Goal: Task Accomplishment & Management: Manage account settings

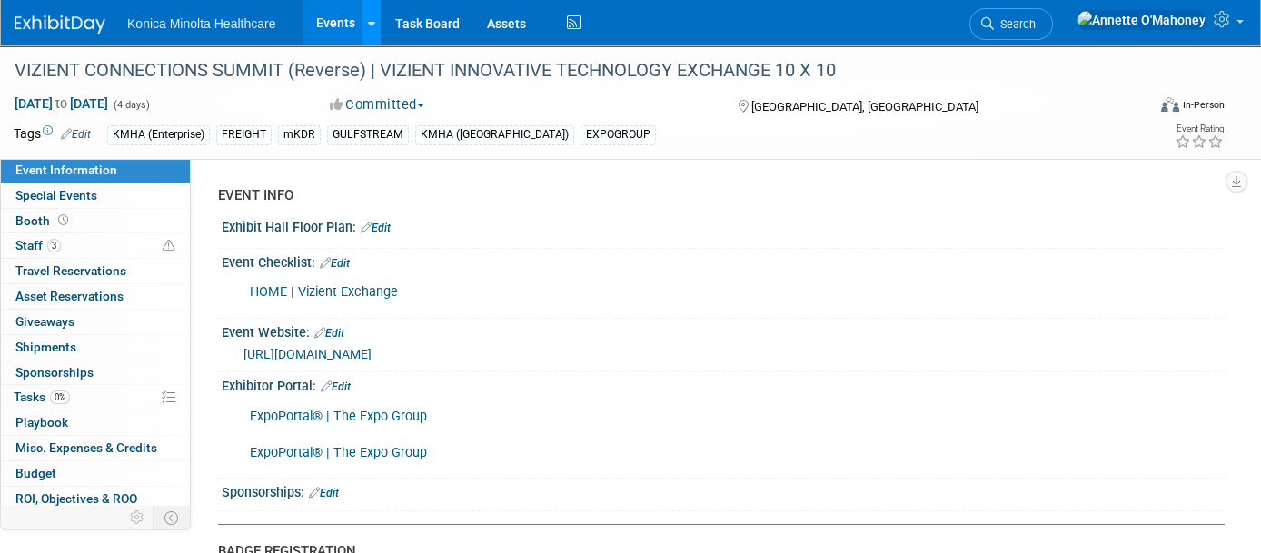
click at [370, 25] on icon at bounding box center [371, 24] width 7 height 12
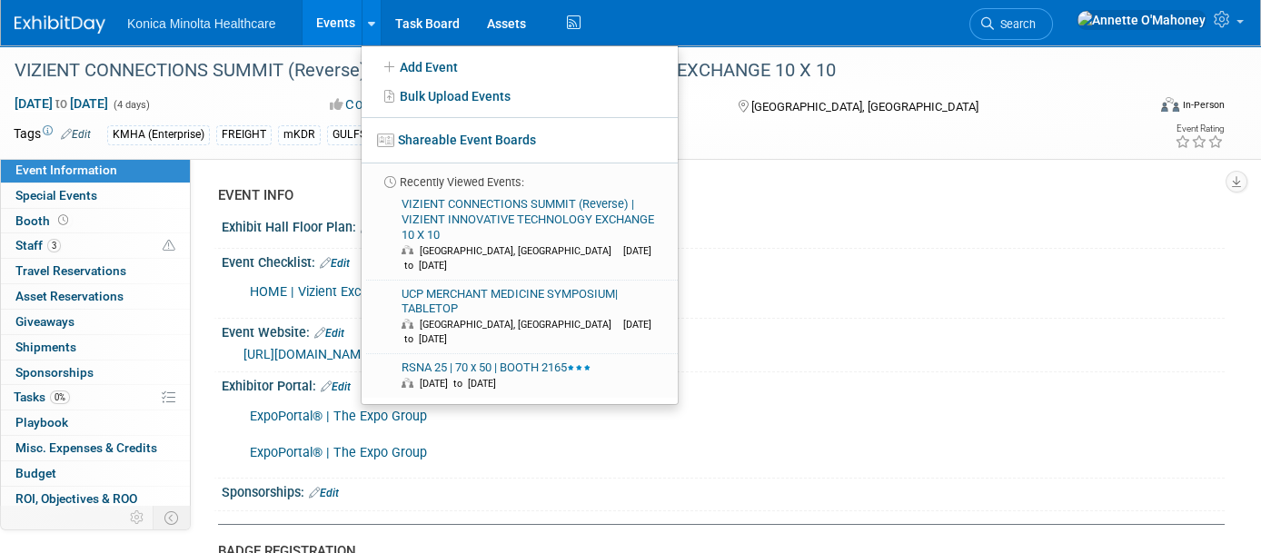
click at [342, 16] on link "Events" at bounding box center [335, 22] width 66 height 45
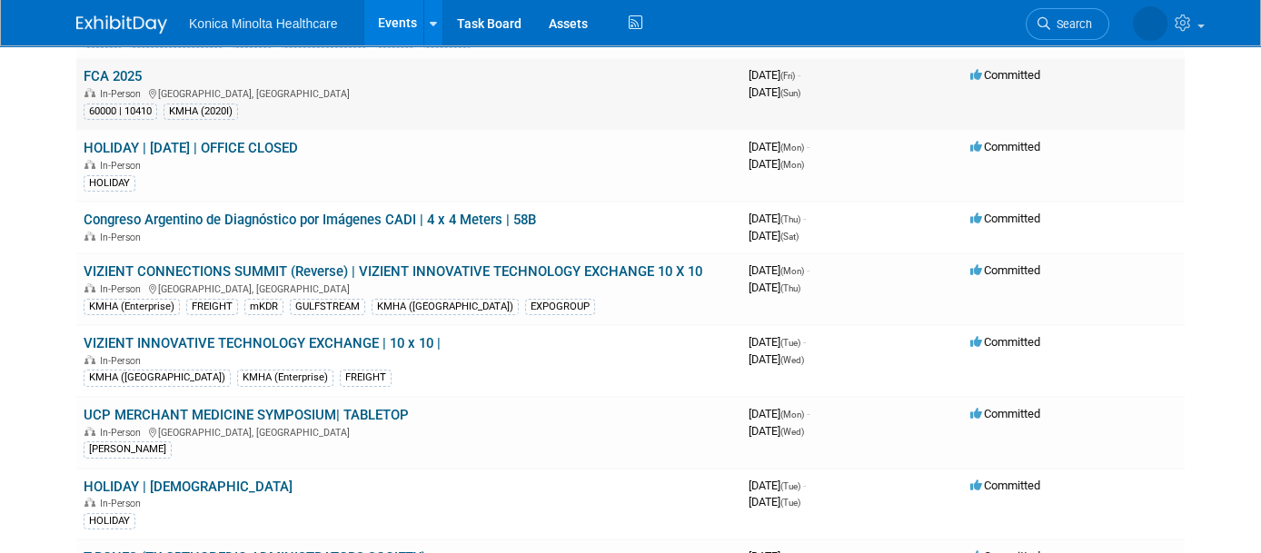
scroll to position [227, 0]
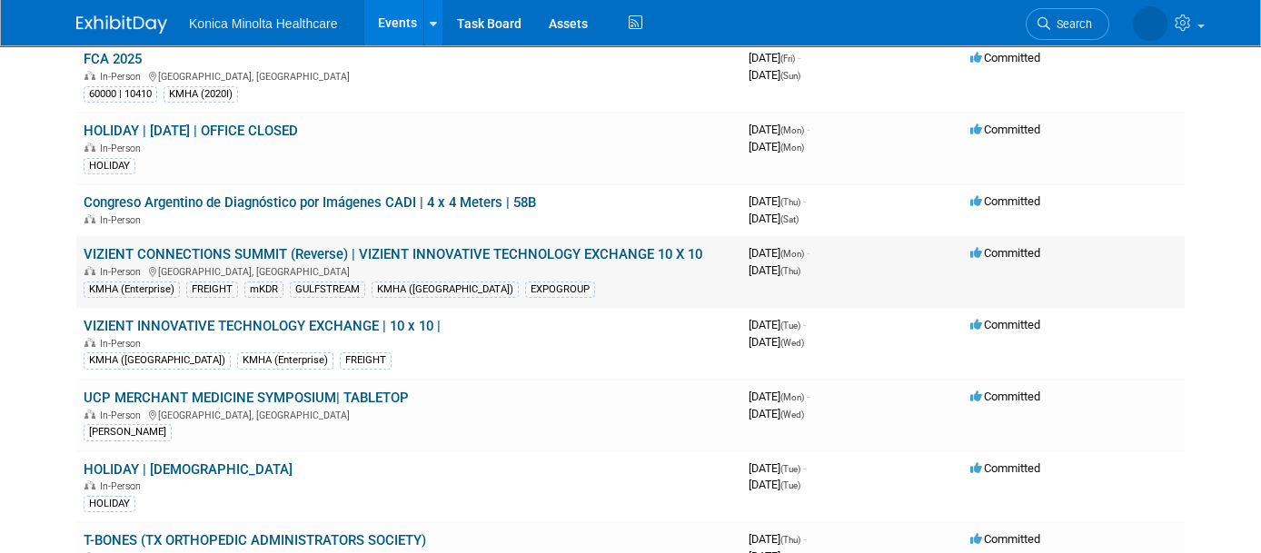
click at [468, 246] on link "VIZIENT CONNECTIONS SUMMIT (Reverse) | VIZIENT INNOVATIVE TECHNOLOGY EXCHANGE 1…" at bounding box center [393, 254] width 619 height 16
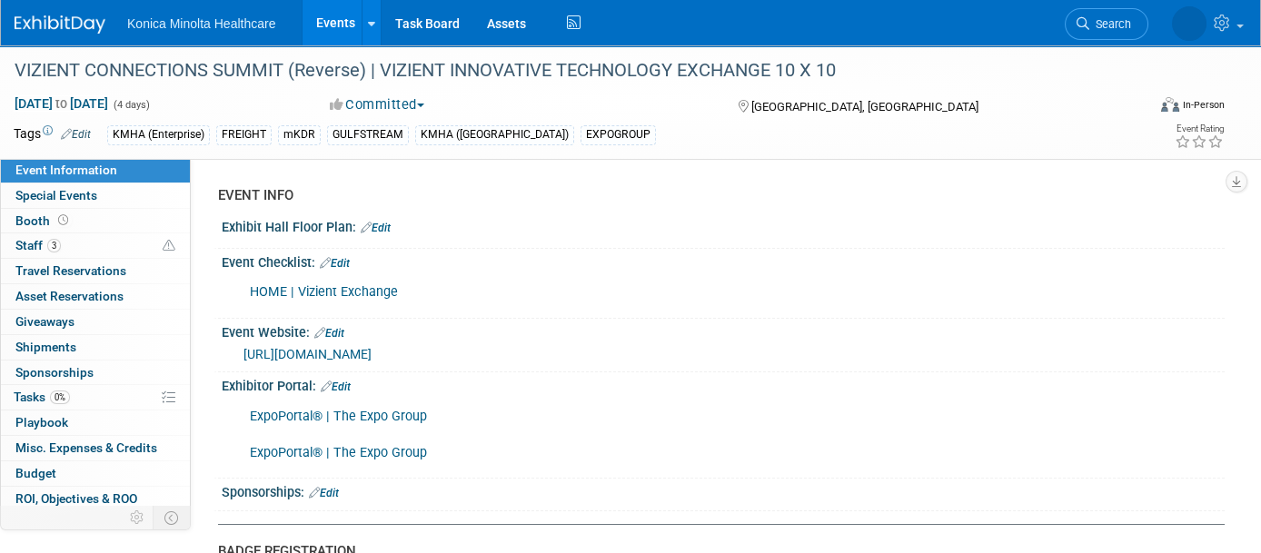
click at [332, 27] on link "Events" at bounding box center [335, 22] width 66 height 45
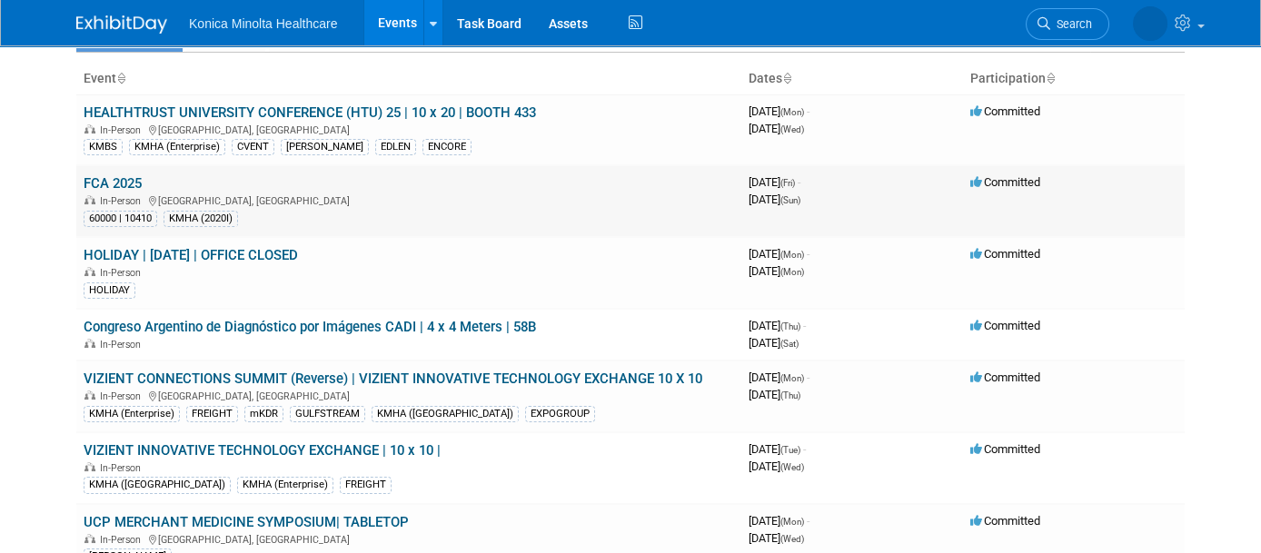
scroll to position [227, 0]
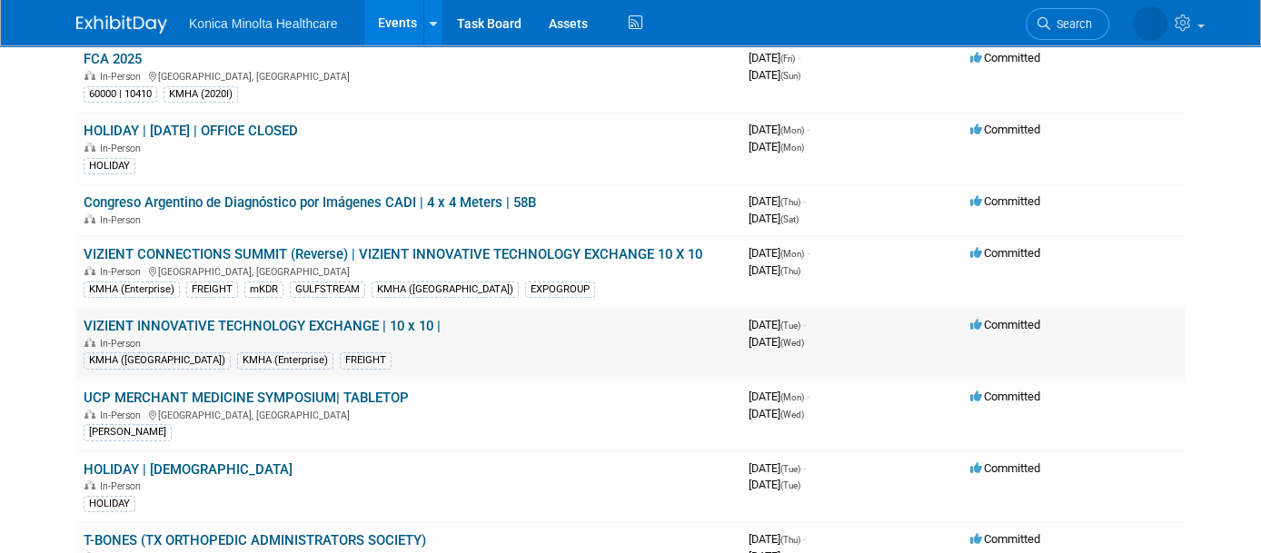
click at [357, 319] on link "VIZIENT INNOVATIVE TECHNOLOGY EXCHANGE | 10 x 10 |" at bounding box center [262, 326] width 357 height 16
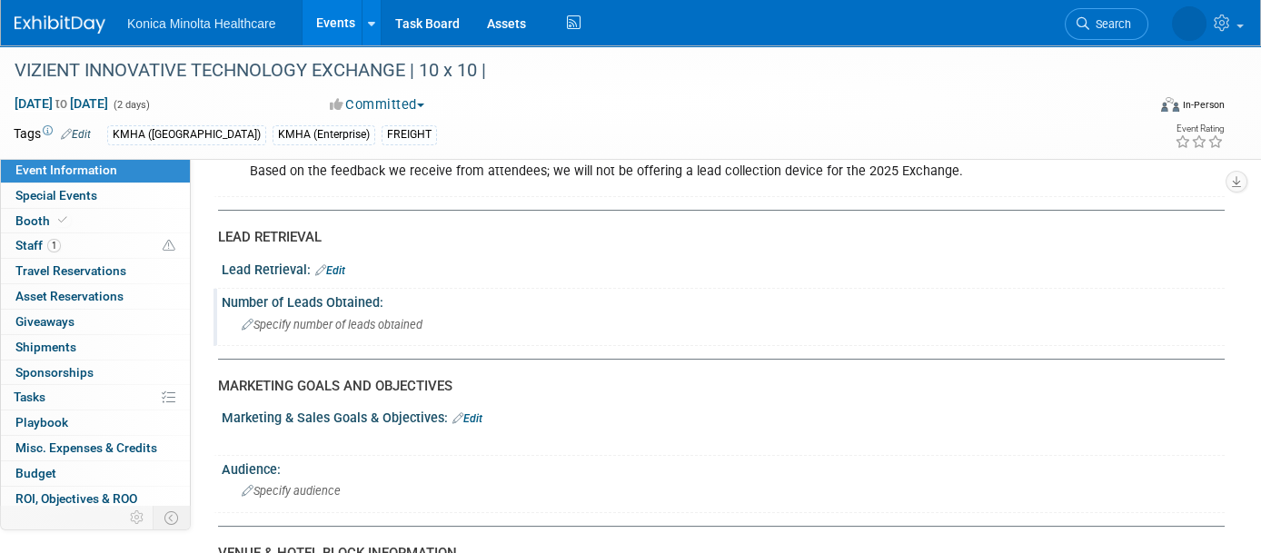
scroll to position [1022, 0]
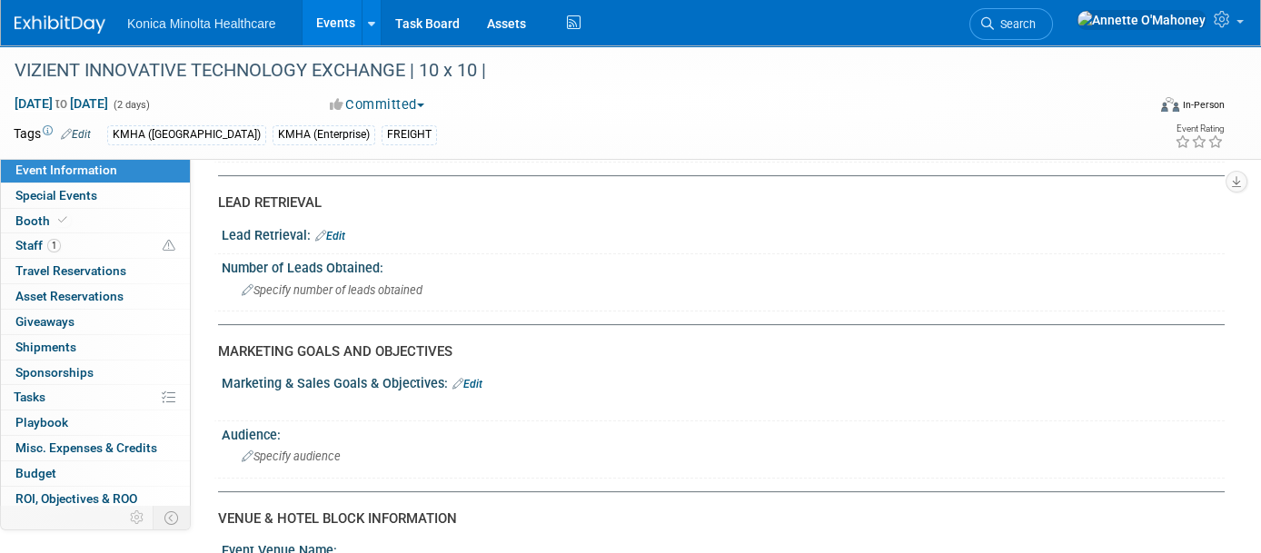
click at [337, 23] on link "Events" at bounding box center [335, 22] width 66 height 45
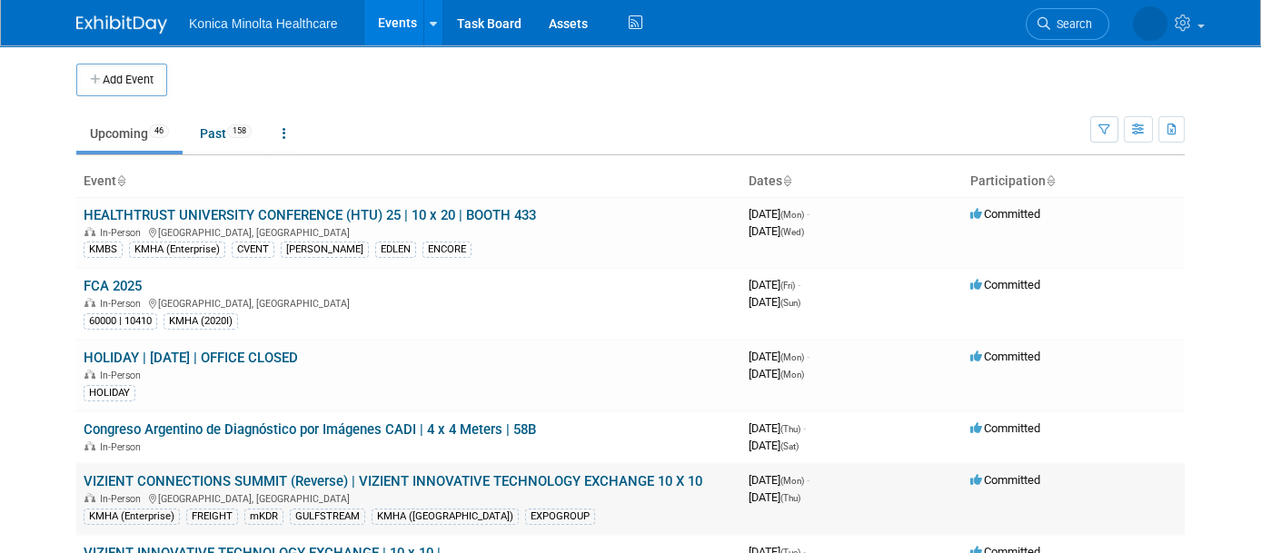
click at [373, 473] on link "VIZIENT CONNECTIONS SUMMIT (Reverse) | VIZIENT INNOVATIVE TECHNOLOGY EXCHANGE 1…" at bounding box center [393, 481] width 619 height 16
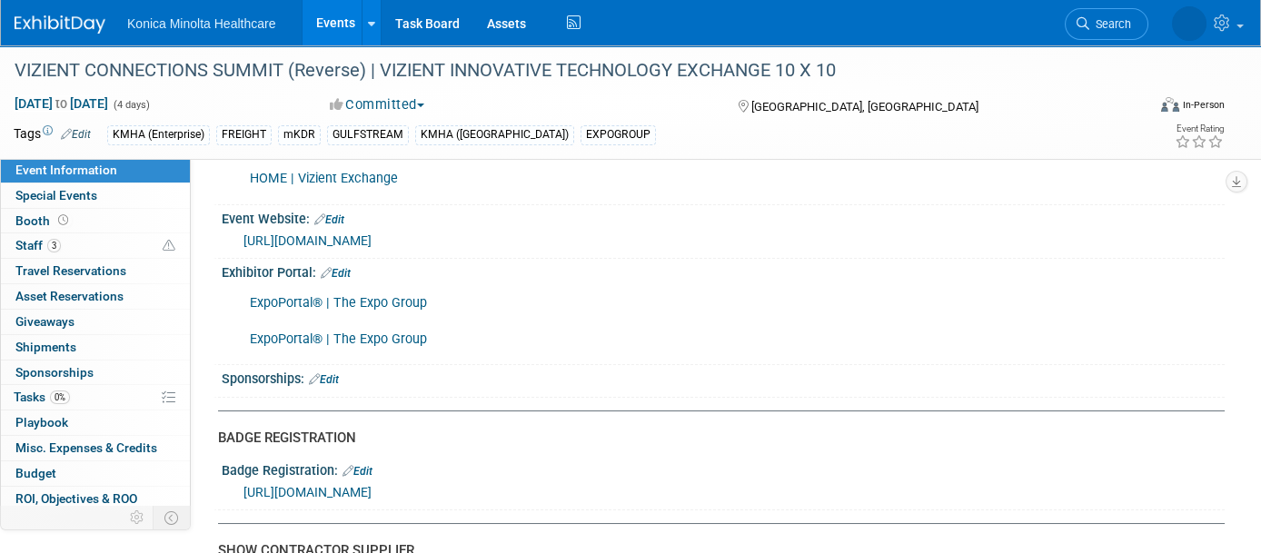
scroll to position [454, 0]
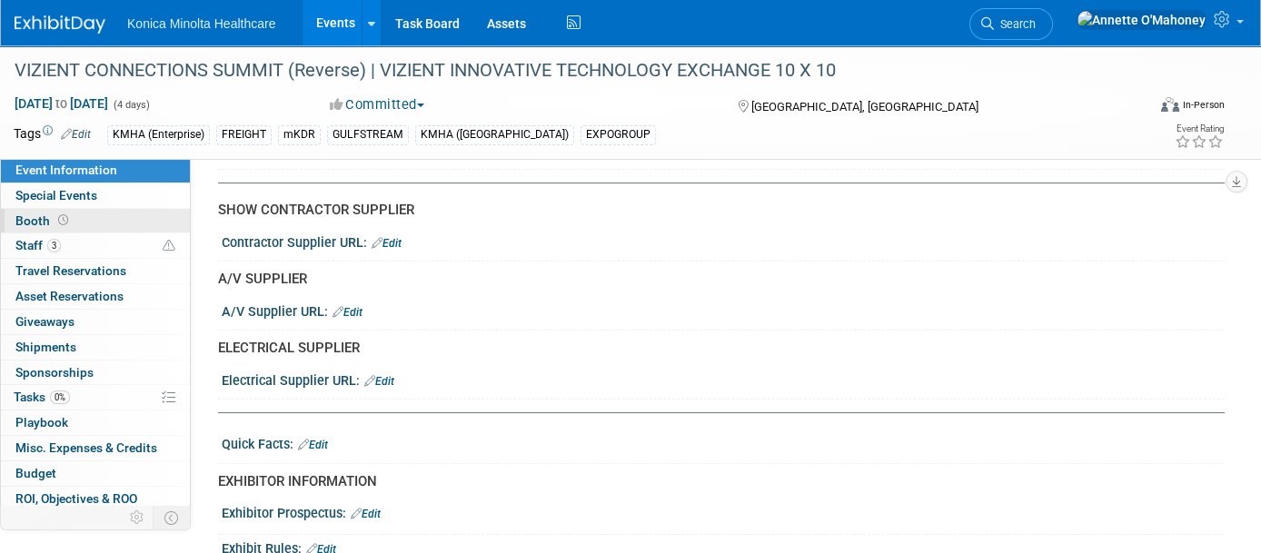
click at [59, 213] on span at bounding box center [62, 220] width 17 height 14
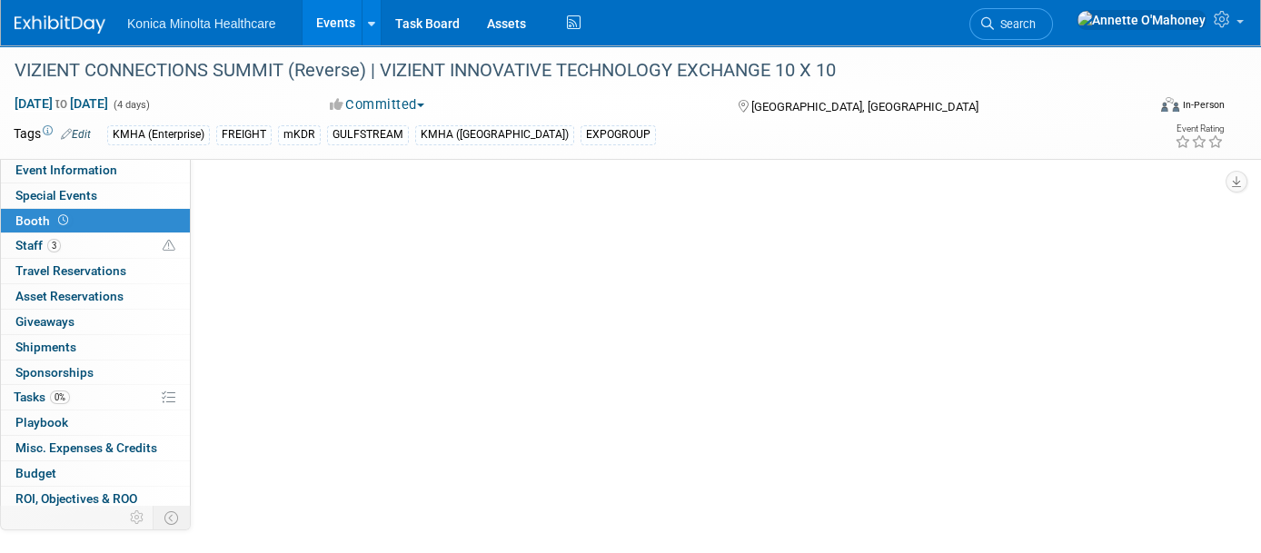
scroll to position [0, 0]
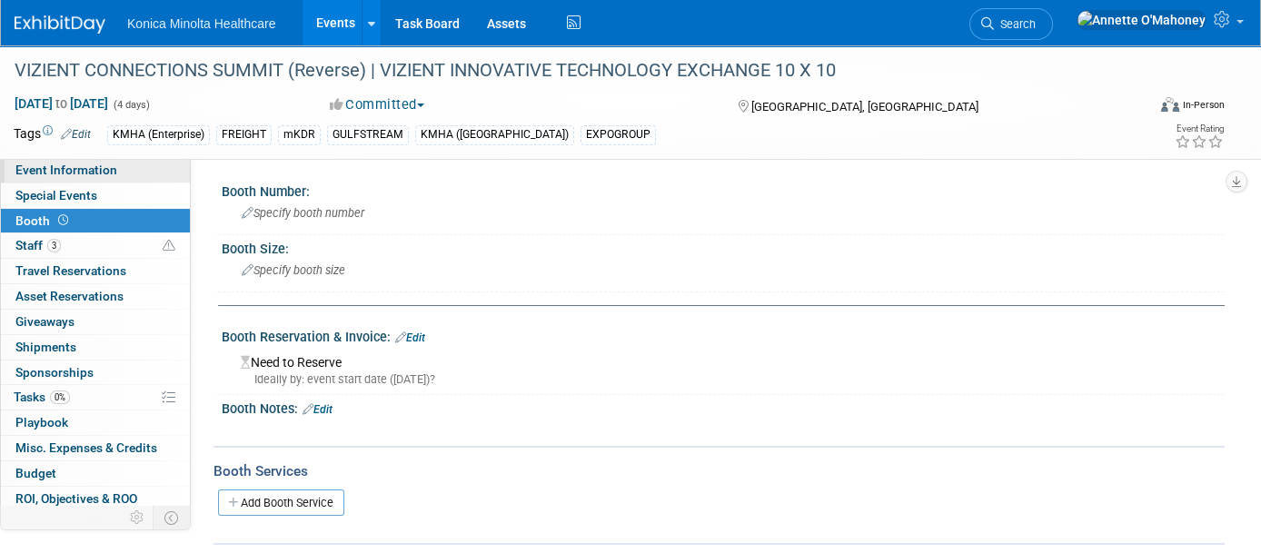
click at [44, 169] on span "Event Information" at bounding box center [66, 170] width 102 height 15
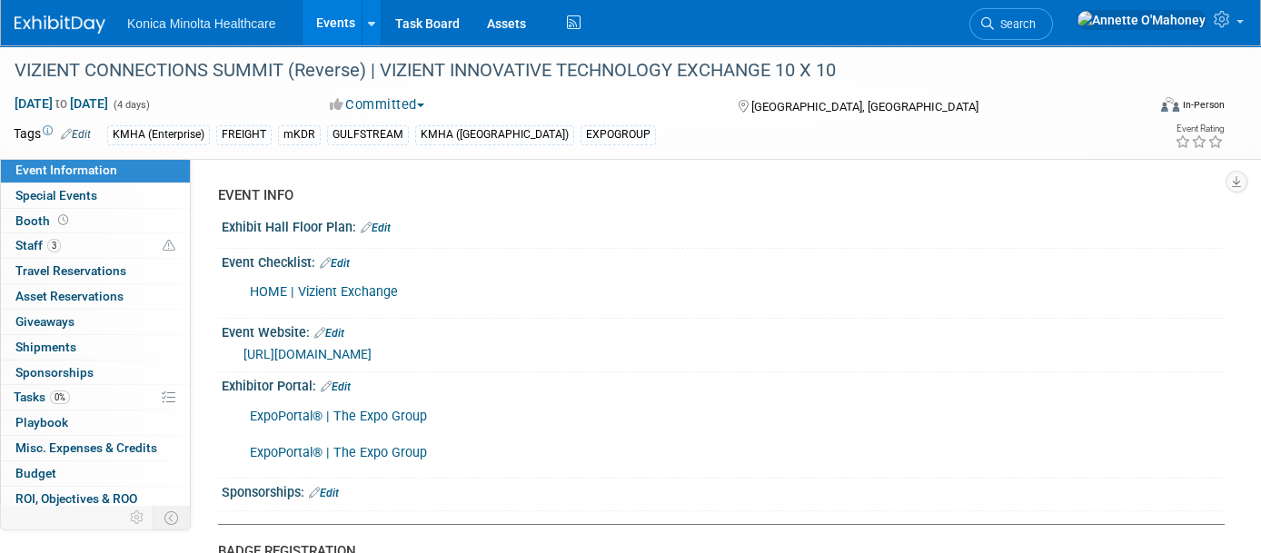
click at [362, 415] on link "ExpoPortal® | The Expo Group" at bounding box center [338, 416] width 177 height 15
click at [845, 68] on div "VIZIENT CONNECTIONS SUMMIT (Reverse) | VIZIENT INNOVATIVE TECHNOLOGY EXCHANGE 1…" at bounding box center [564, 70] width 1113 height 33
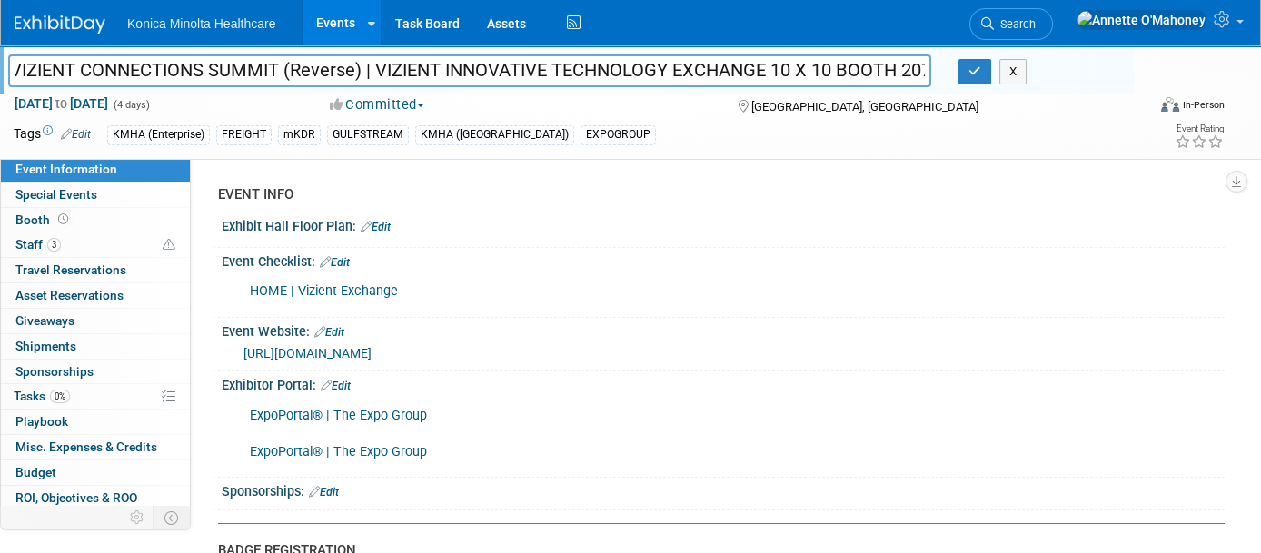
scroll to position [0, 15]
type input "VIZIENT CONNECTIONS SUMMIT (Reverse) | VIZIENT INNOVATIVE TECHNOLOGY EXCHANGE 1…"
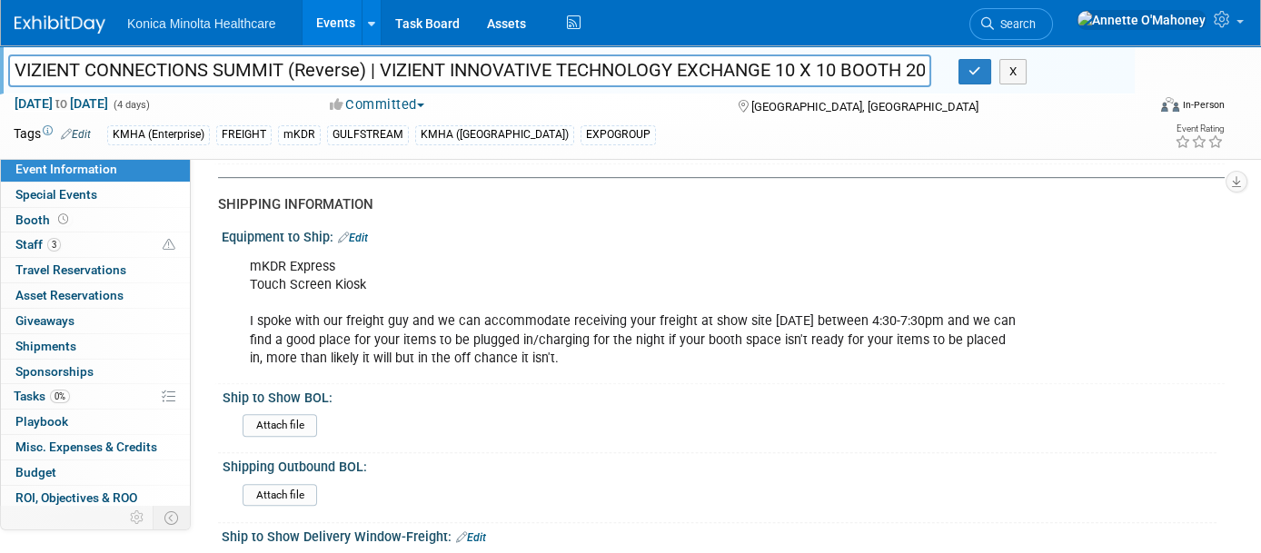
scroll to position [1817, 0]
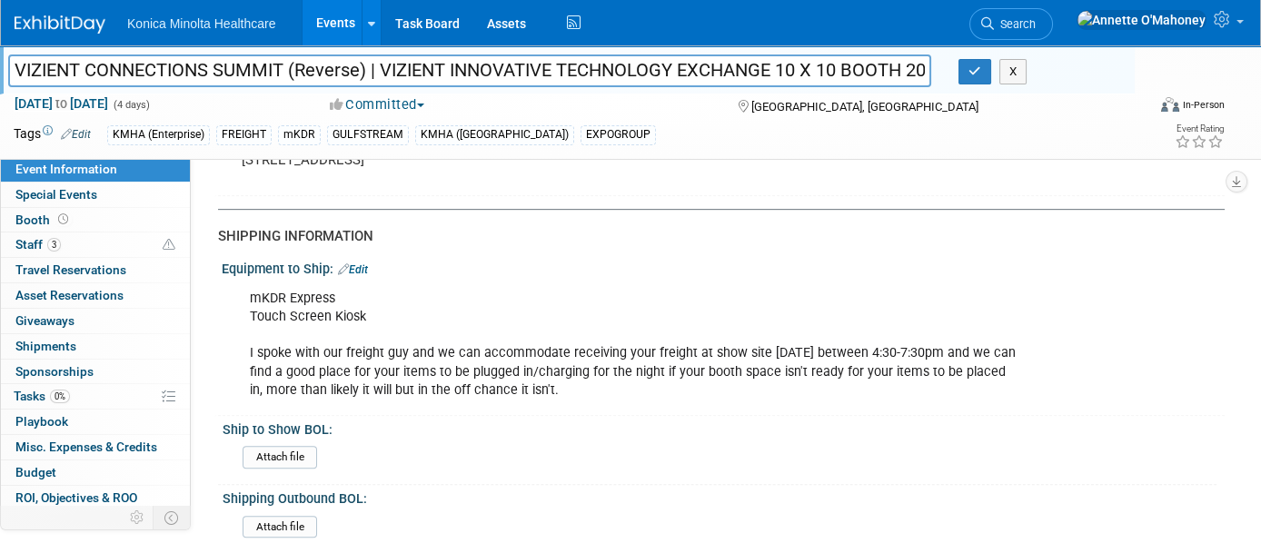
click at [361, 263] on link "Edit" at bounding box center [353, 269] width 30 height 13
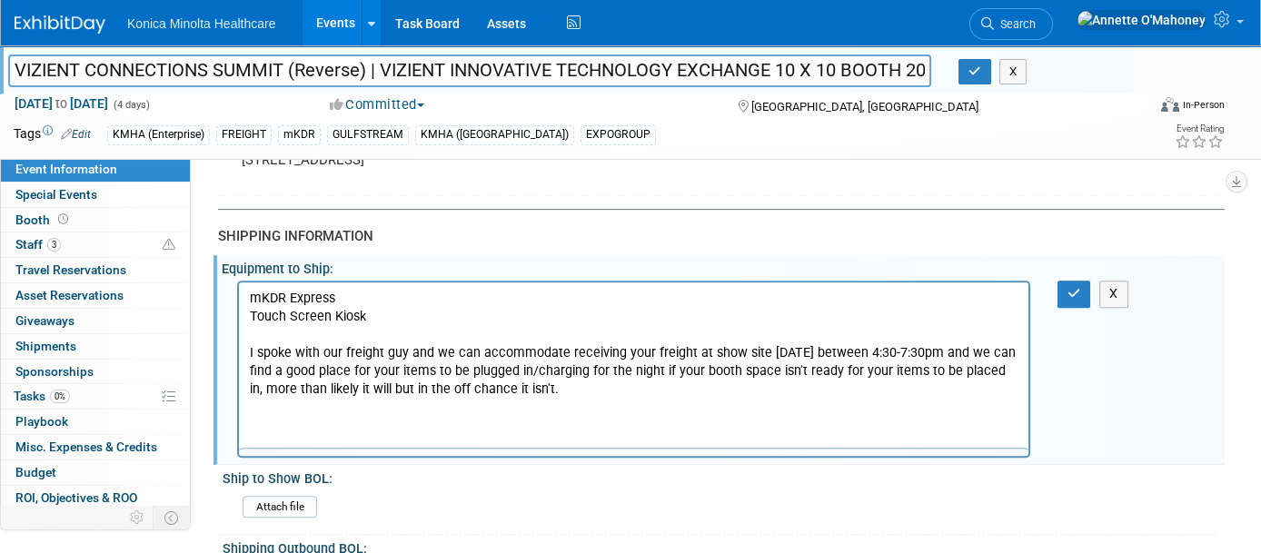
scroll to position [0, 0]
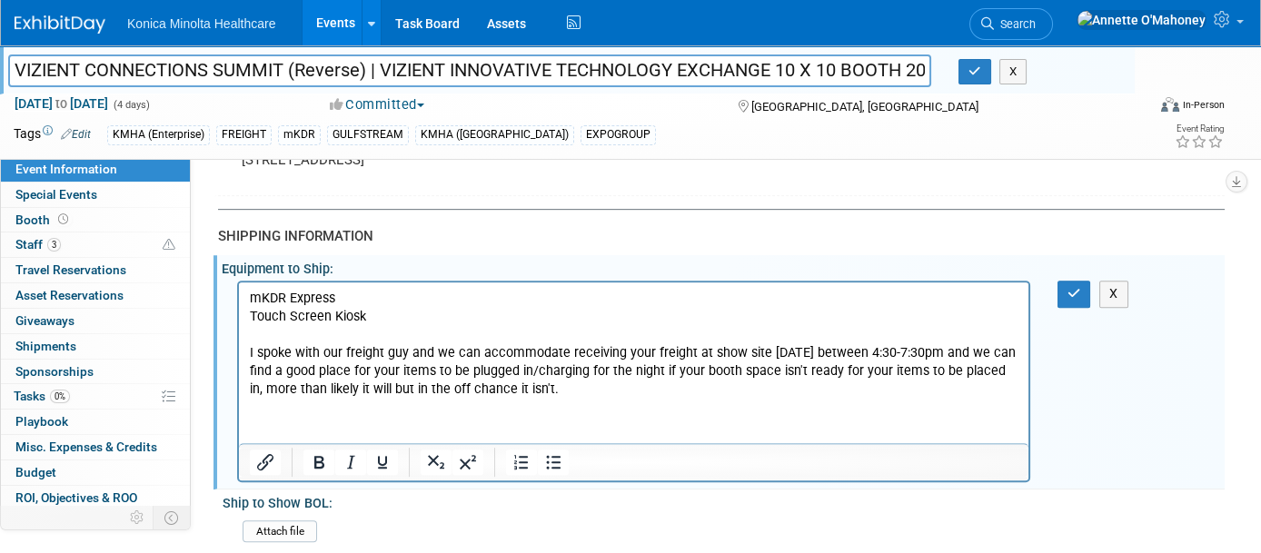
click at [560, 388] on p "mKDR Express Touch Screen Kiosk I spoke with our freight guy and we can accommo…" at bounding box center [634, 344] width 768 height 109
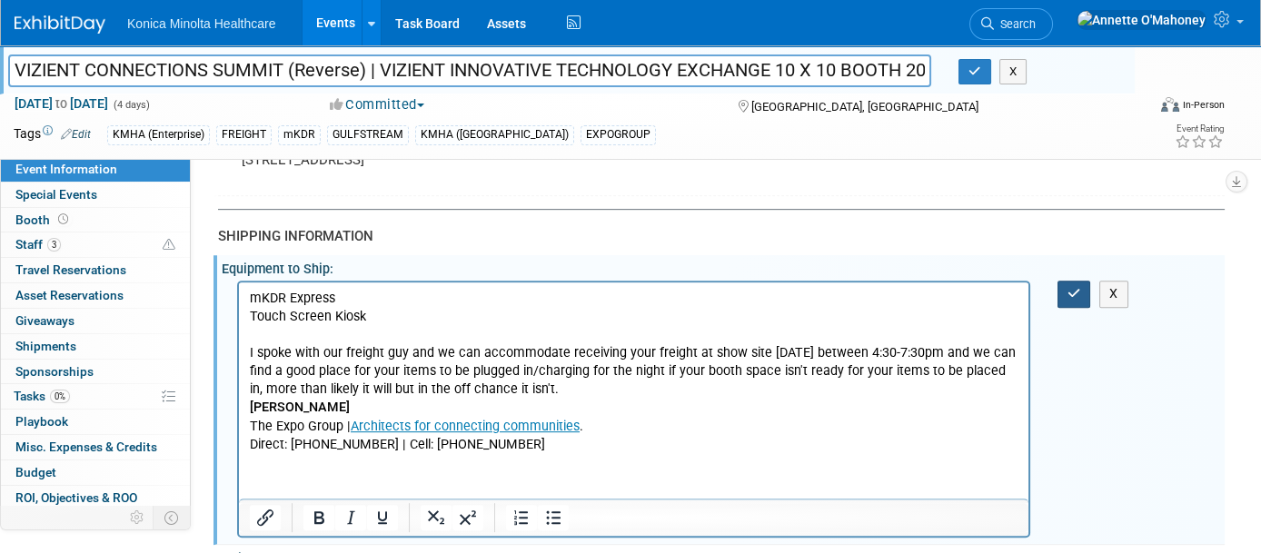
click at [1074, 287] on icon "button" at bounding box center [1074, 293] width 14 height 13
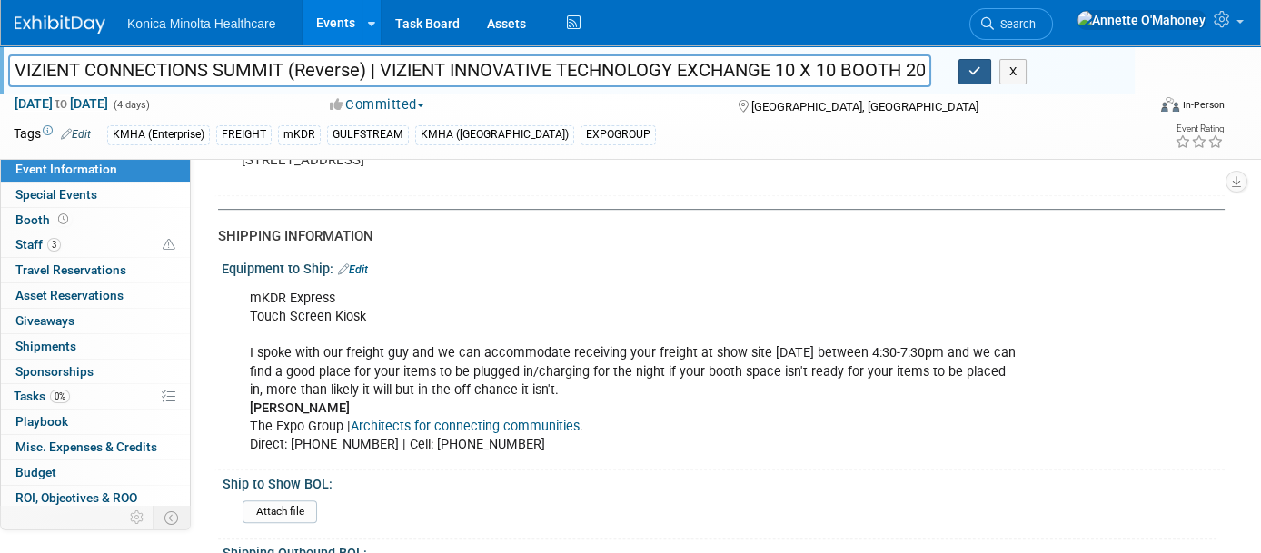
click at [968, 69] on icon "button" at bounding box center [974, 71] width 13 height 12
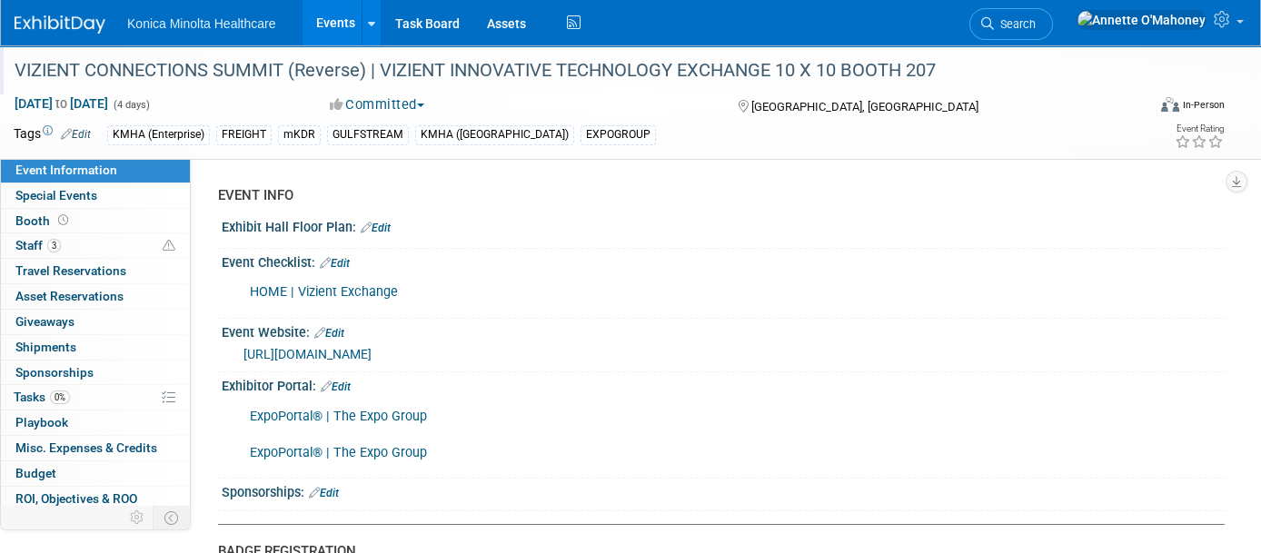
click at [345, 257] on link "Edit" at bounding box center [335, 263] width 30 height 13
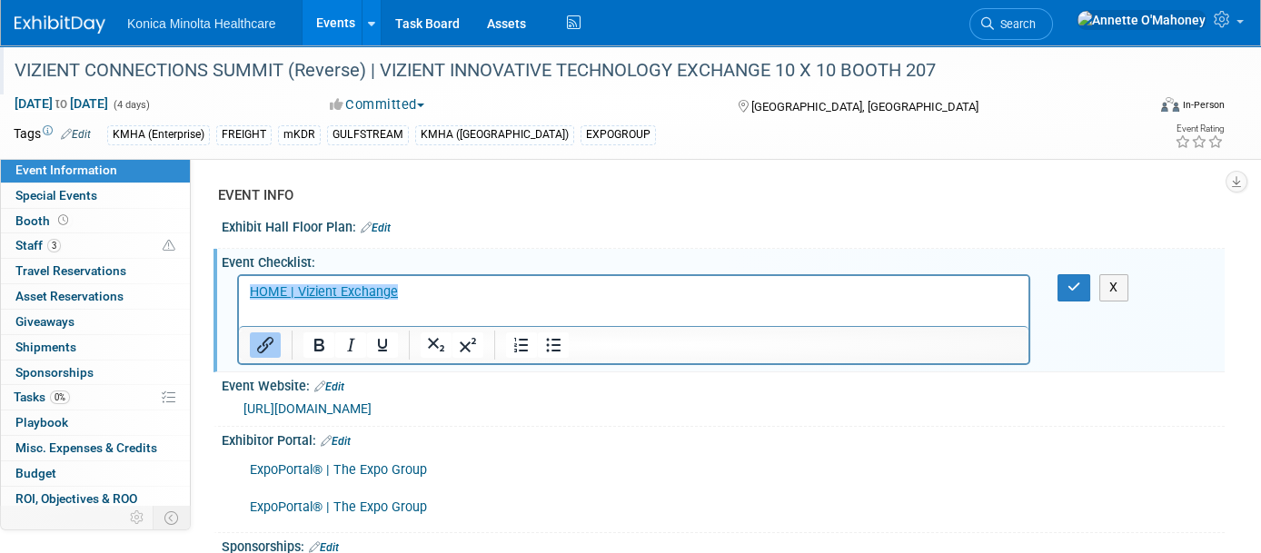
click at [382, 224] on link "Edit" at bounding box center [376, 228] width 30 height 13
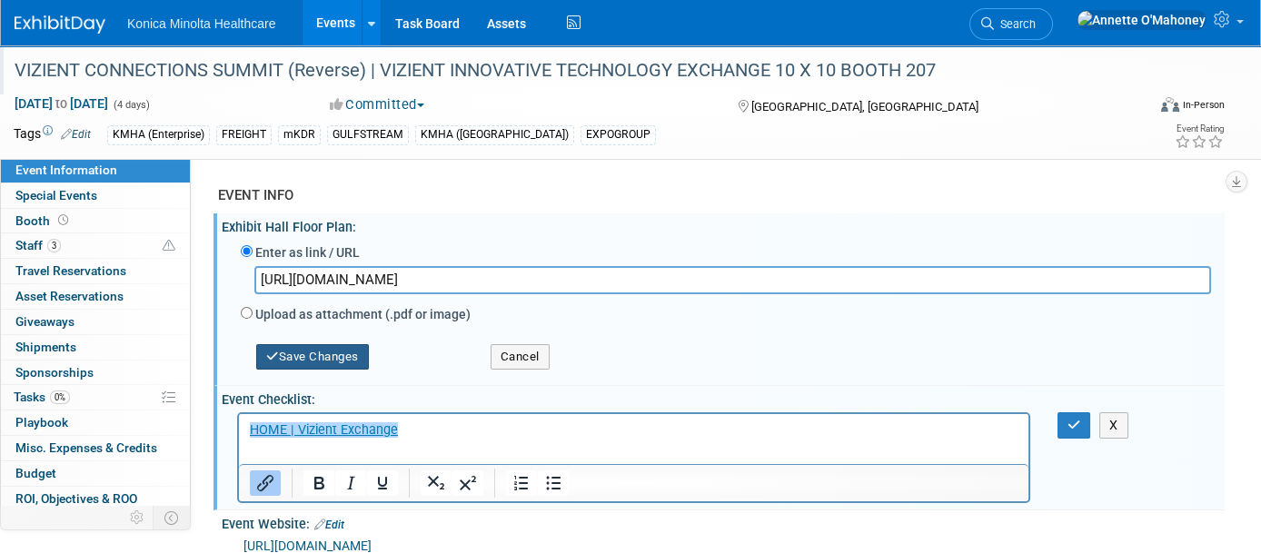
type input "https://www.vizientexchange.com/_files/ugd/9e6392_5ac50a648a334aea939a555a5e8db…"
click at [313, 348] on button "Save Changes" at bounding box center [312, 356] width 113 height 25
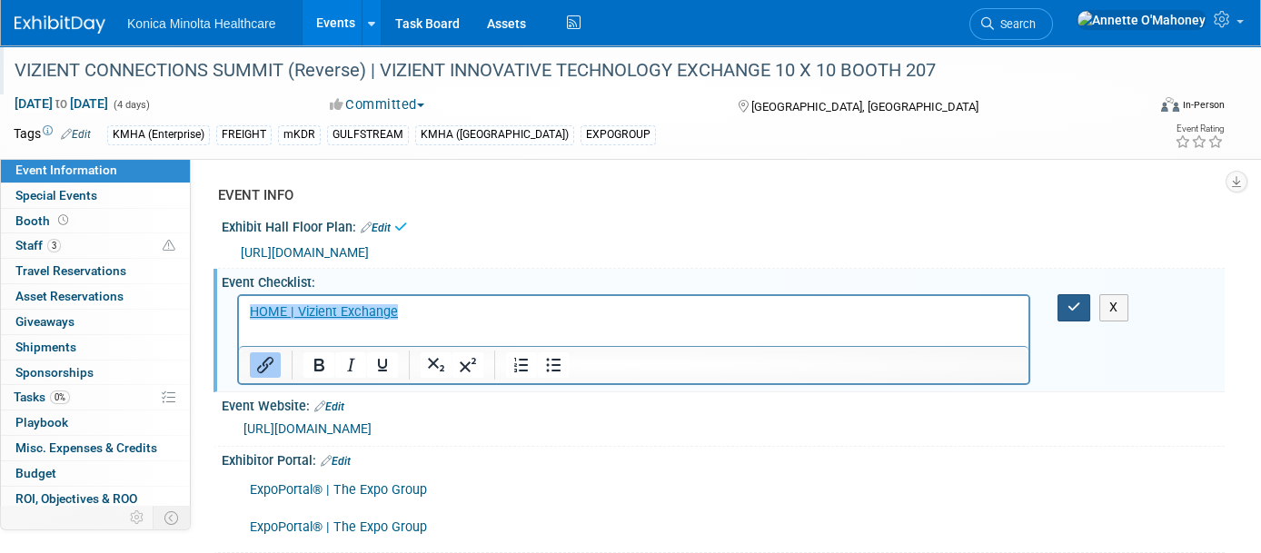
click at [1073, 315] on button "button" at bounding box center [1074, 307] width 34 height 26
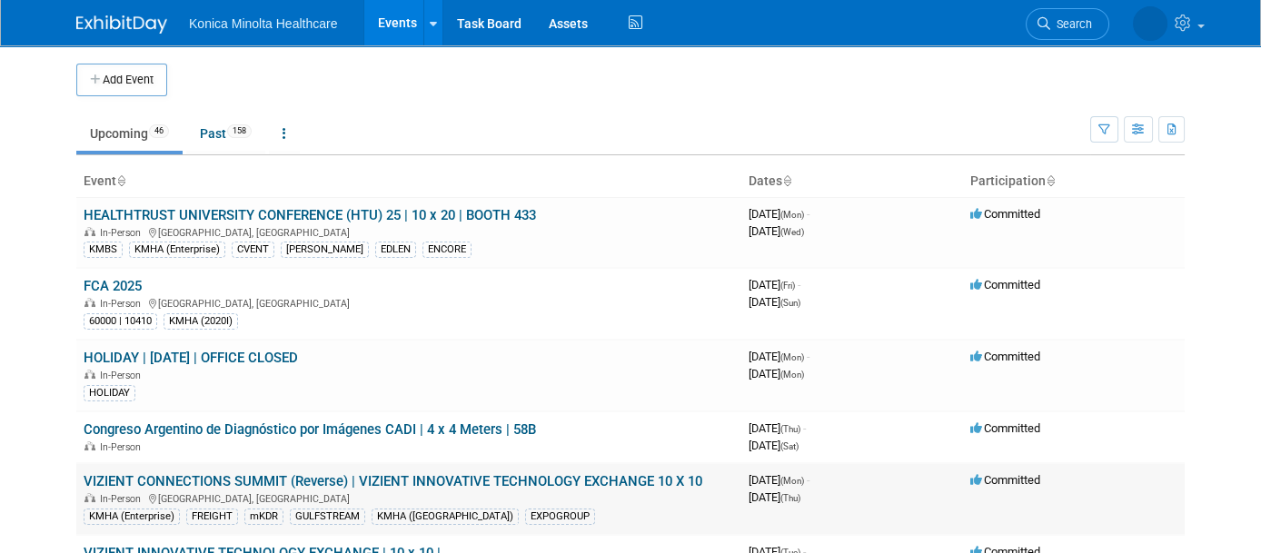
click at [448, 478] on link "VIZIENT CONNECTIONS SUMMIT (Reverse) | VIZIENT INNOVATIVE TECHNOLOGY EXCHANGE 1…" at bounding box center [393, 481] width 619 height 16
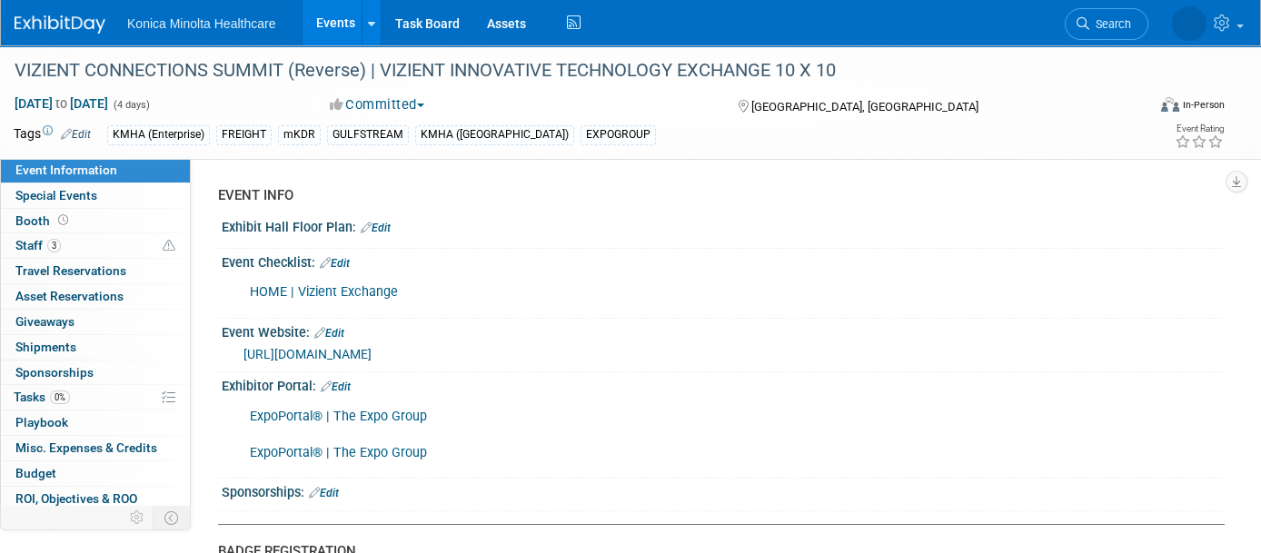
click at [363, 284] on link "HOME | Vizient Exchange" at bounding box center [324, 291] width 148 height 15
